Goal: Task Accomplishment & Management: Use online tool/utility

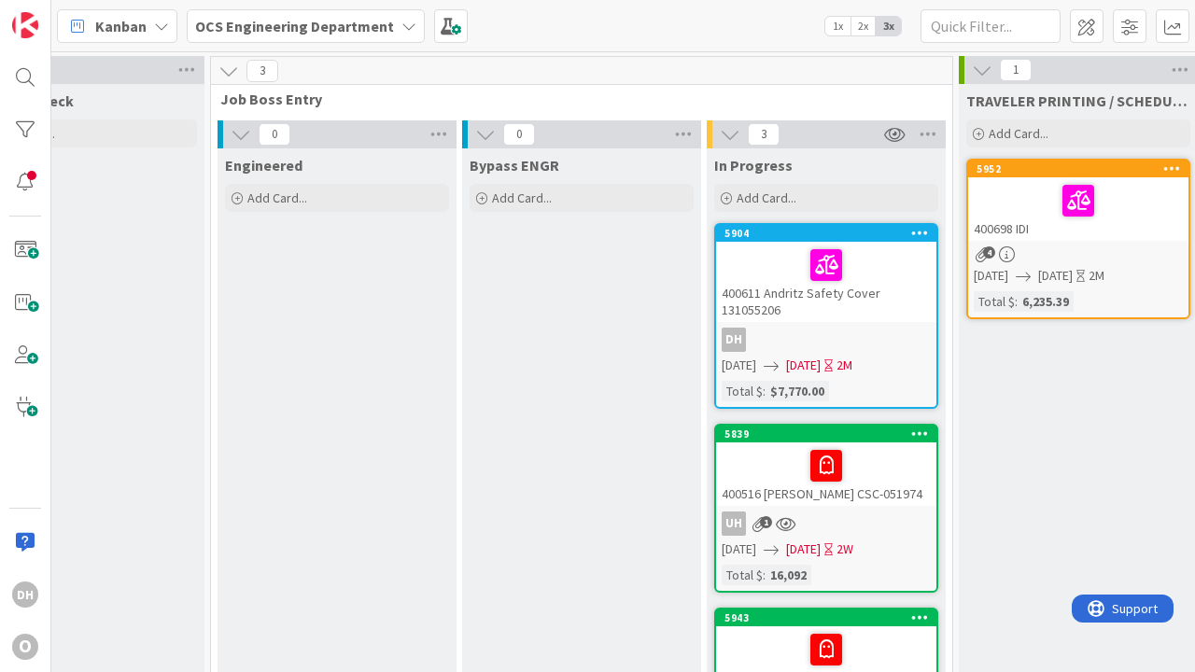
scroll to position [0, 2211]
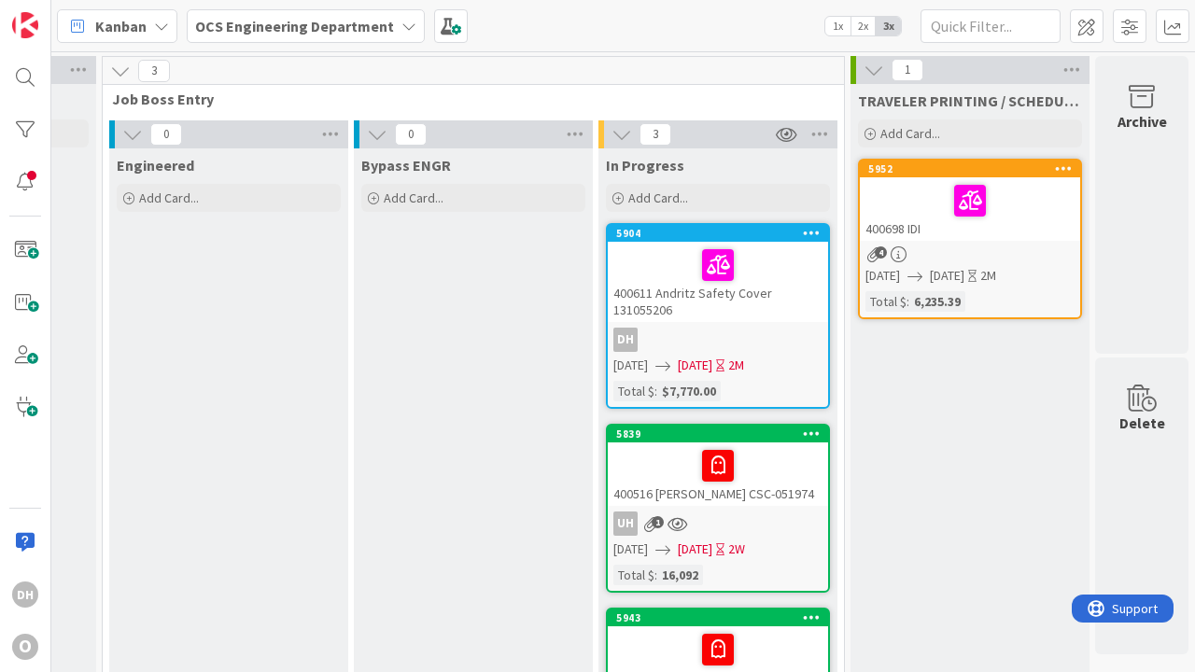
click at [685, 305] on div "400611 Andritz Safety Cover 131055206" at bounding box center [718, 282] width 220 height 80
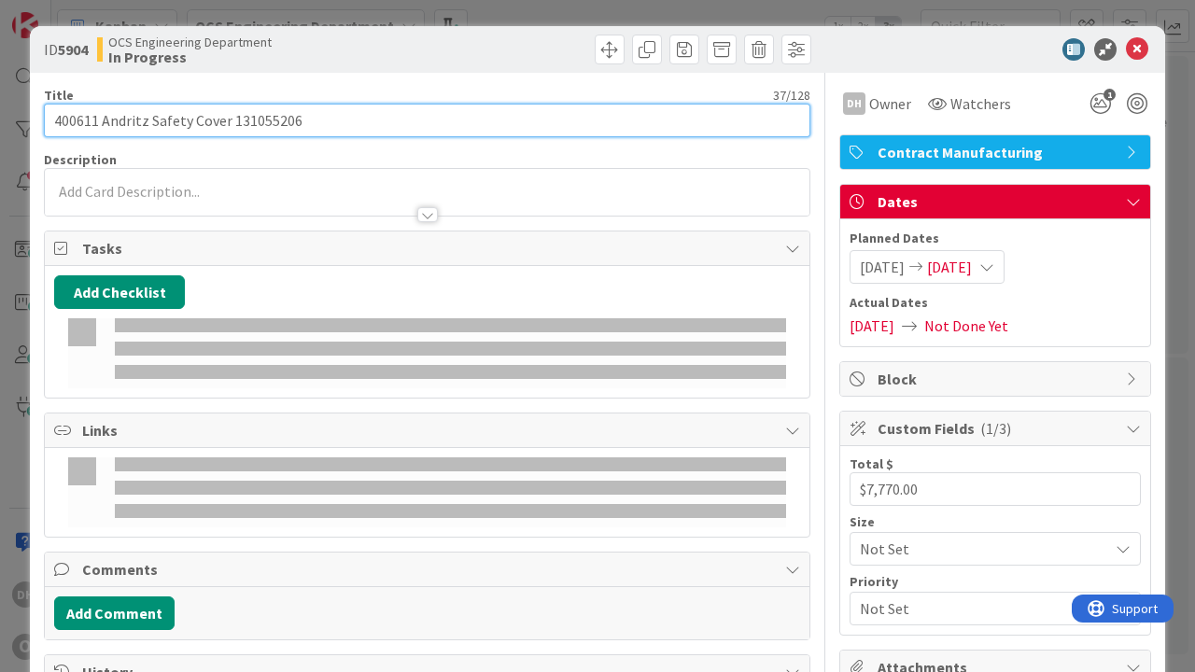
click at [394, 123] on input "400611 Andritz Safety Cover 131055206" at bounding box center [427, 121] width 767 height 34
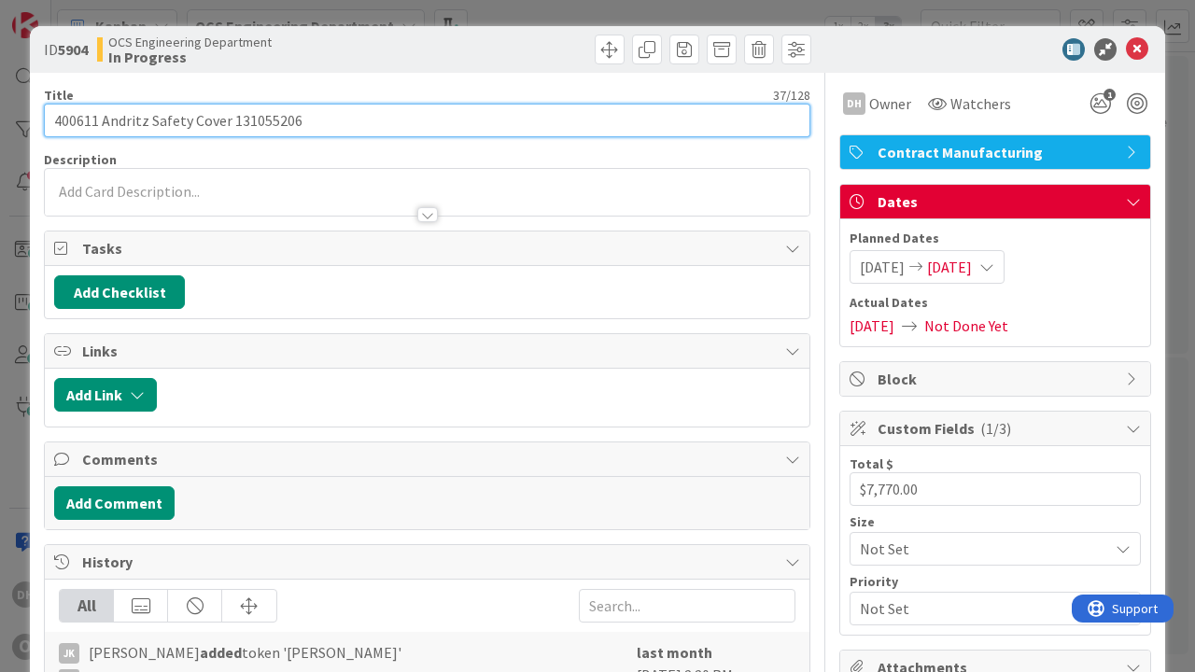
click at [394, 123] on input "400611 Andritz Safety Cover 131055206" at bounding box center [427, 121] width 767 height 34
type input "400611 Andritz Safety Cover 131055206 (Canceled)"
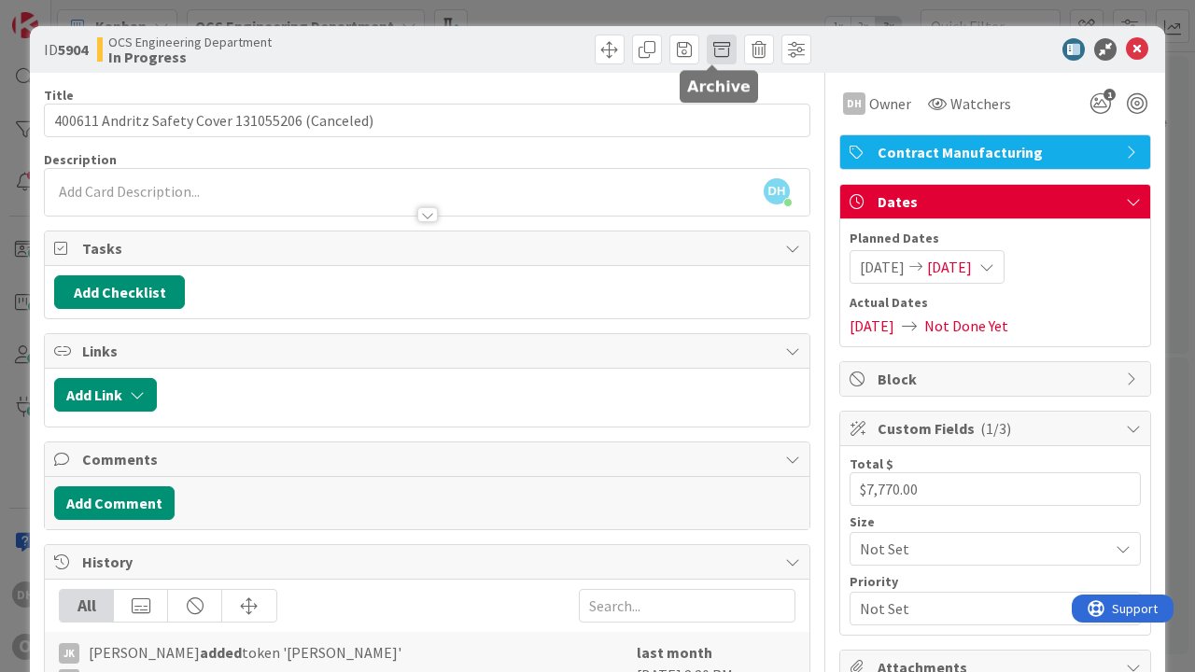
click at [712, 49] on span at bounding box center [722, 50] width 30 height 30
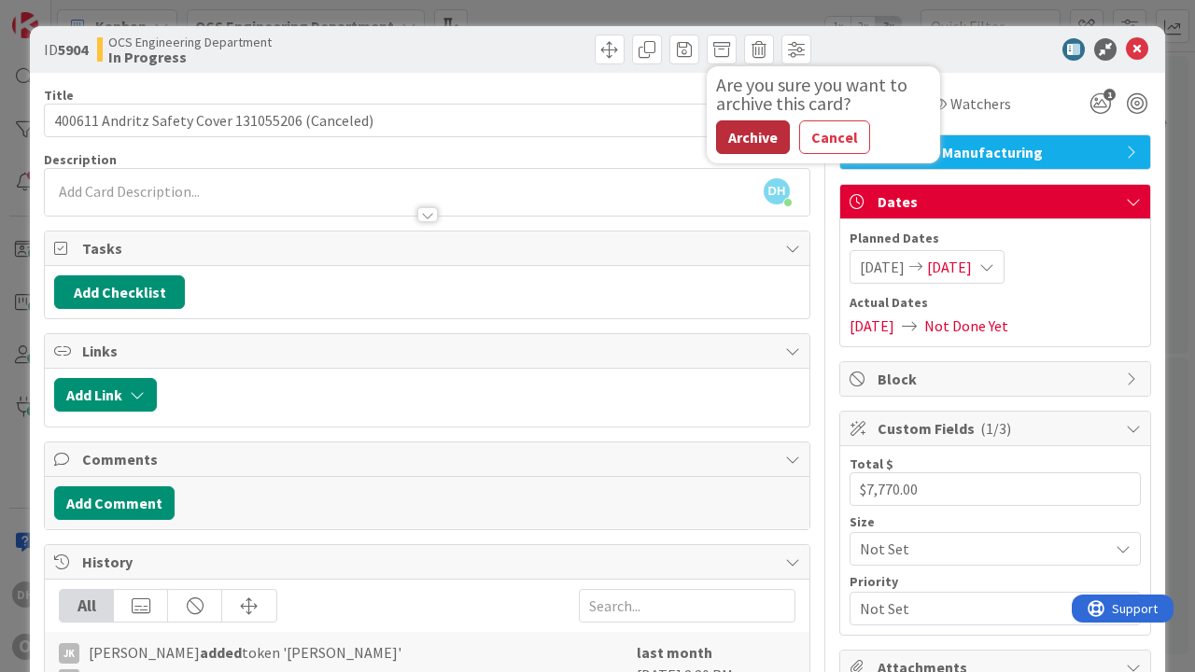
click at [745, 136] on button "Archive" at bounding box center [753, 137] width 74 height 34
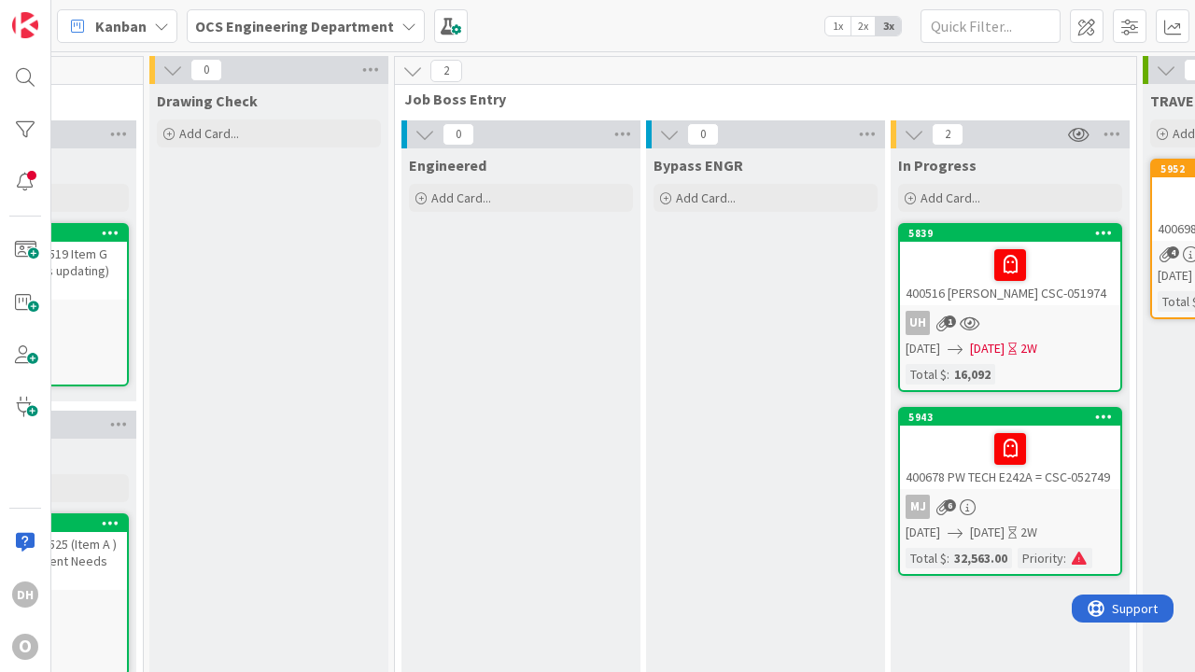
scroll to position [0, 2211]
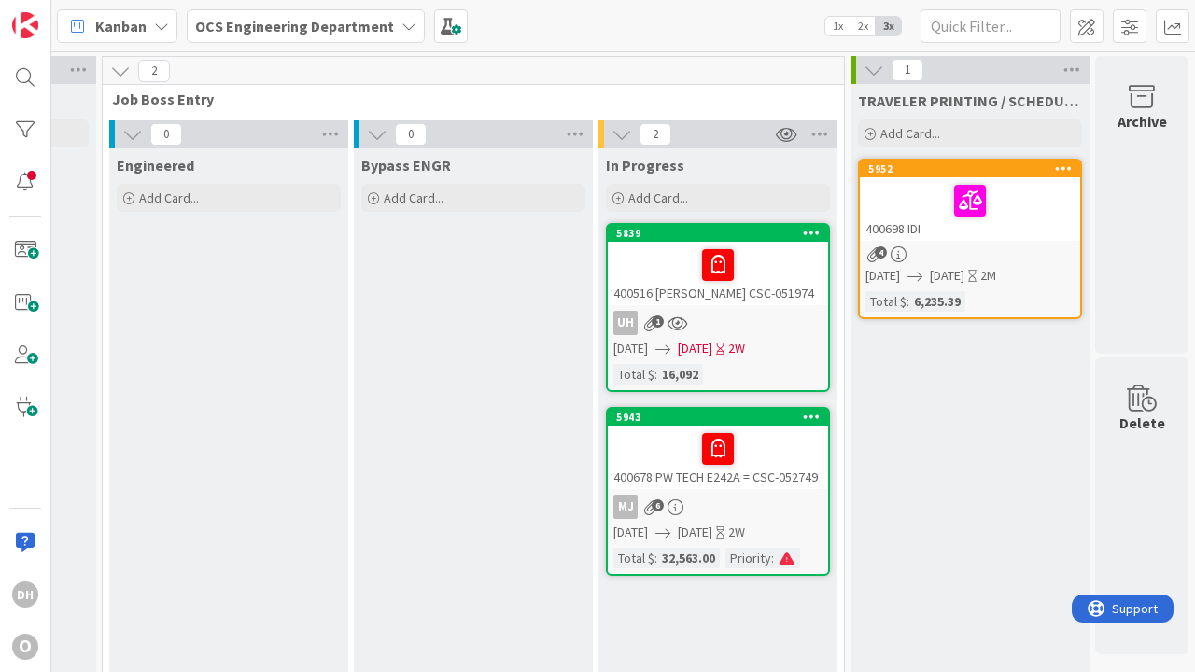
click at [719, 286] on div "400516 [PERSON_NAME] CSC-051974" at bounding box center [718, 274] width 220 height 64
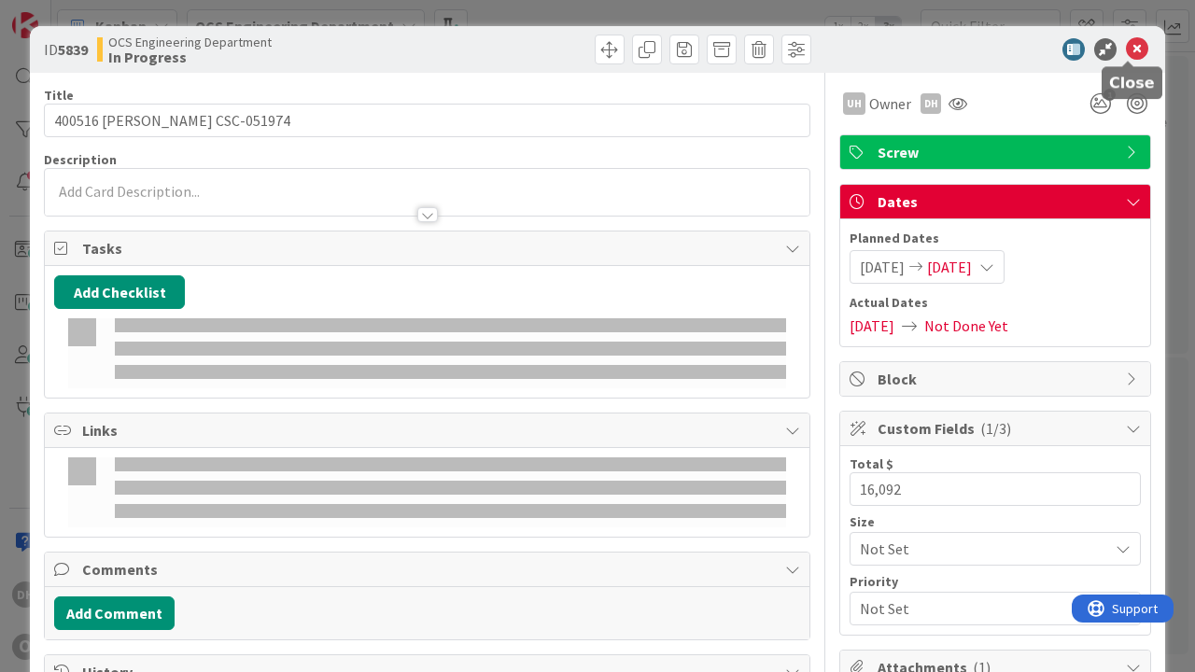
click at [1127, 52] on icon at bounding box center [1137, 49] width 22 height 22
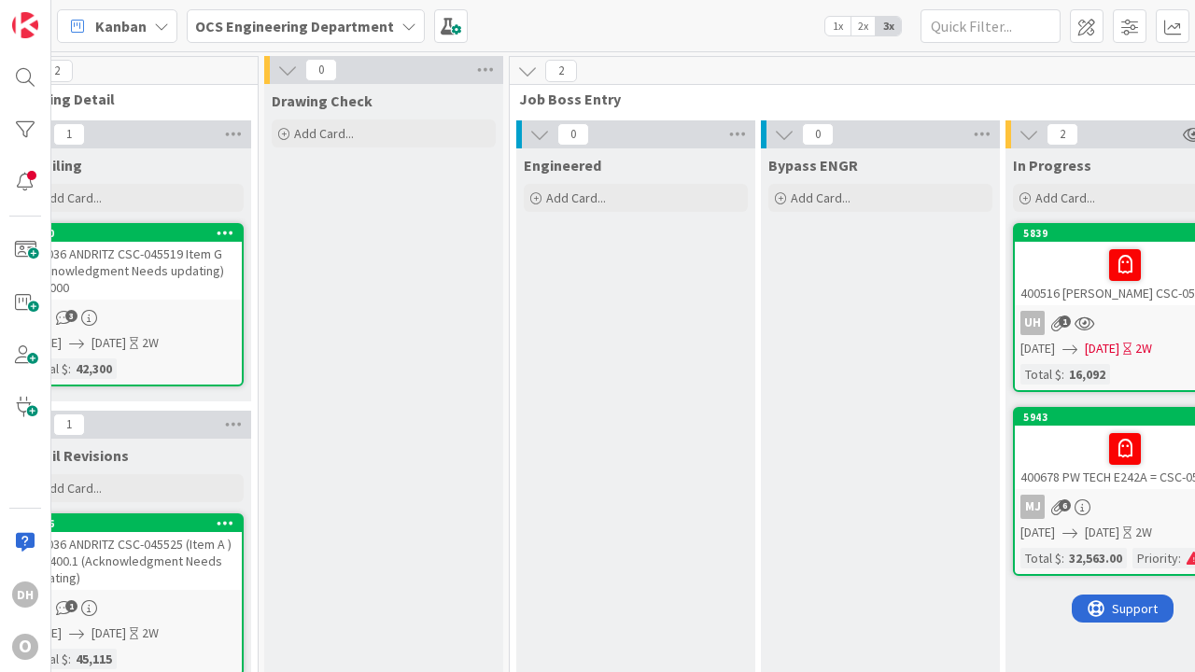
scroll to position [0, 2211]
